Goal: Task Accomplishment & Management: Use online tool/utility

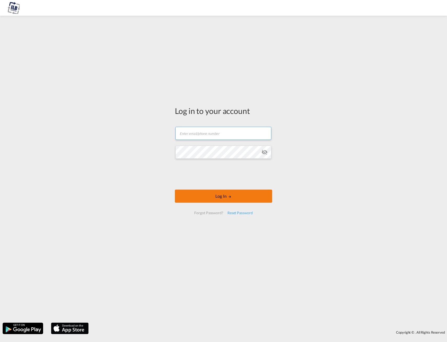
type input "[PERSON_NAME][EMAIL_ADDRESS][DOMAIN_NAME]"
click at [216, 196] on button "Log In" at bounding box center [223, 195] width 97 height 13
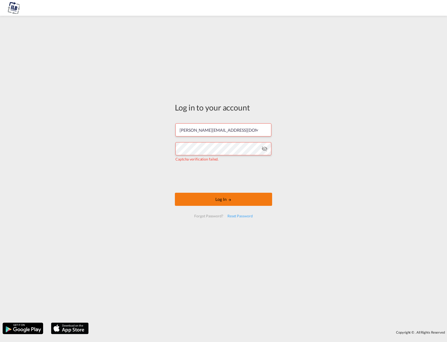
click at [219, 201] on button "Log In" at bounding box center [223, 199] width 97 height 13
